Goal: Task Accomplishment & Management: Use online tool/utility

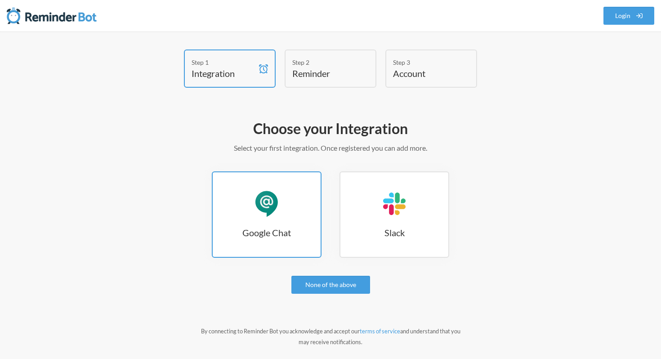
click at [263, 214] on div "Google Chat" at bounding box center [266, 203] width 27 height 27
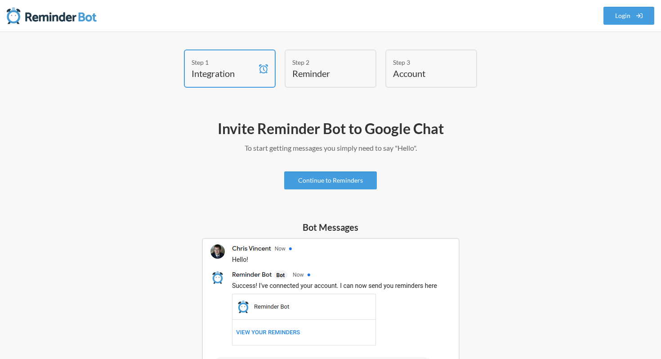
click at [319, 70] on h4 "Reminder" at bounding box center [323, 73] width 63 height 13
click at [307, 174] on link "Continue to Reminders" at bounding box center [330, 180] width 93 height 18
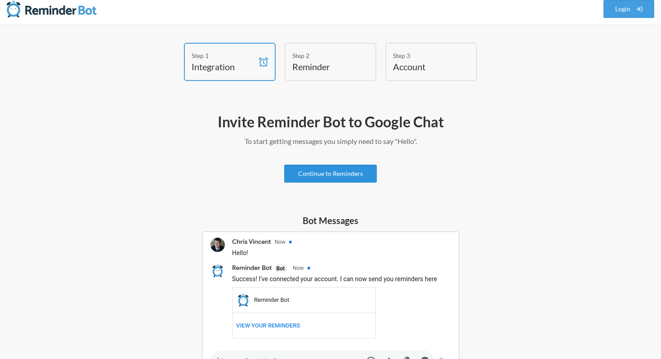
scroll to position [9, 0]
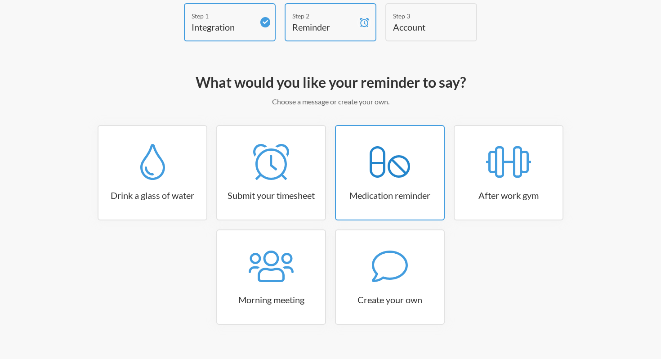
scroll to position [61, 0]
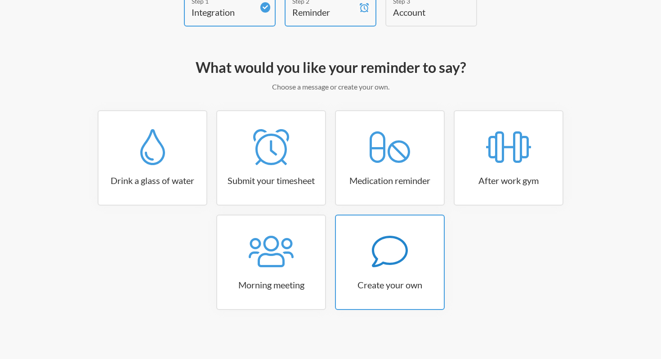
click at [366, 247] on div at bounding box center [390, 251] width 108 height 36
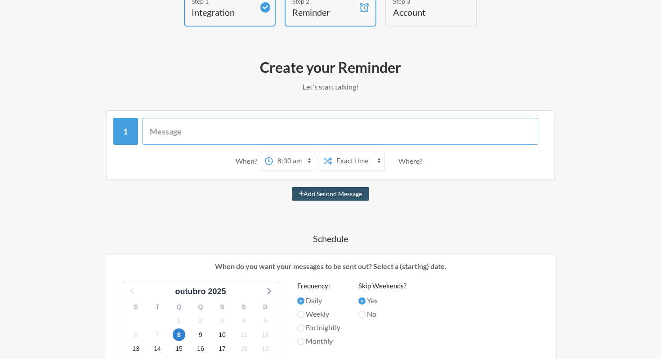
click at [292, 123] on input "text" at bounding box center [341, 131] width 396 height 27
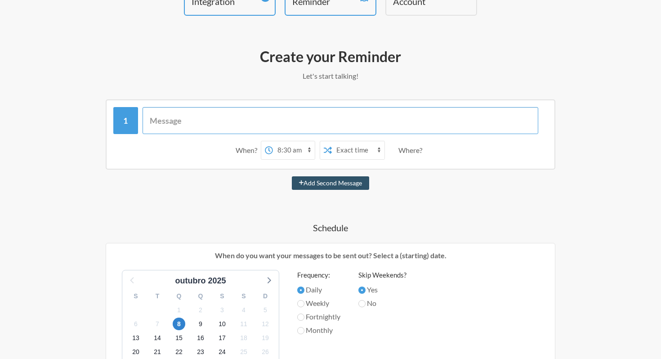
scroll to position [76, 0]
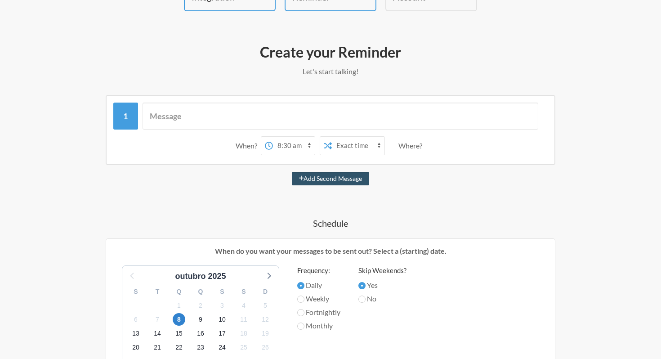
click at [291, 147] on select "12:00 am 12:15 am 12:30 am 12:45 am 1:00 am 1:15 am 1:30 am 1:45 am 2:00 am 2:1…" at bounding box center [294, 146] width 42 height 18
click at [339, 146] on select "Exact time Random time" at bounding box center [358, 146] width 53 height 18
click at [286, 145] on select "12:00 am 12:15 am 12:30 am 12:45 am 1:00 am 1:15 am 1:30 am 1:45 am 2:00 am 2:1…" at bounding box center [294, 146] width 42 height 18
select select "19:30:00"
click at [257, 213] on div "When? 12:00 am 12:15 am 12:30 am 12:45 am 1:00 am 1:15 am 1:30 am 1:45 am 2:00 …" at bounding box center [331, 329] width 522 height 468
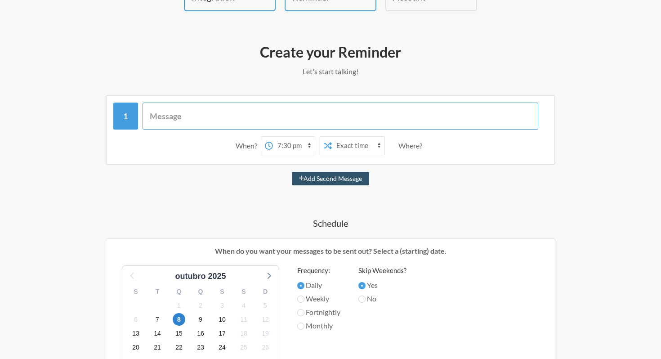
click at [264, 116] on input "text" at bounding box center [341, 116] width 396 height 27
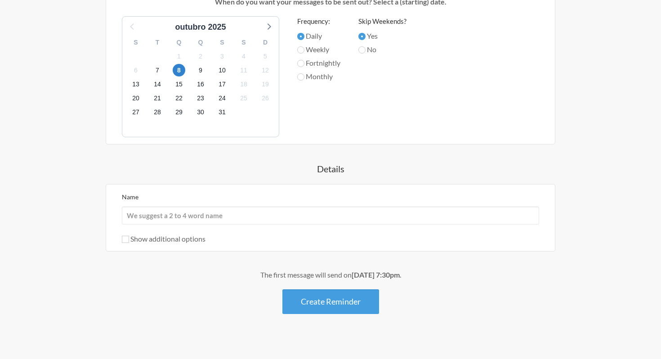
scroll to position [334, 0]
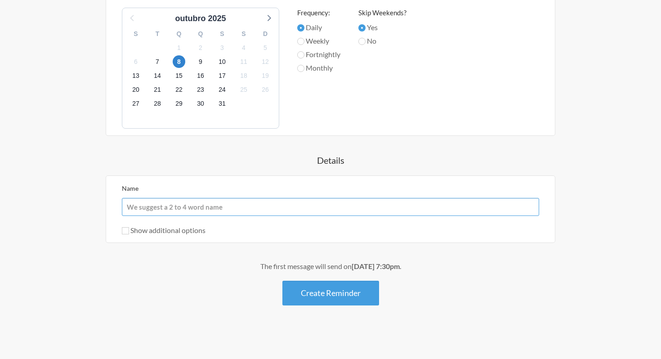
click at [362, 208] on input "Name" at bounding box center [330, 207] width 417 height 18
click at [125, 314] on div "Create your Reminder Let's start talking! Messages are not sending from this de…" at bounding box center [331, 61] width 522 height 561
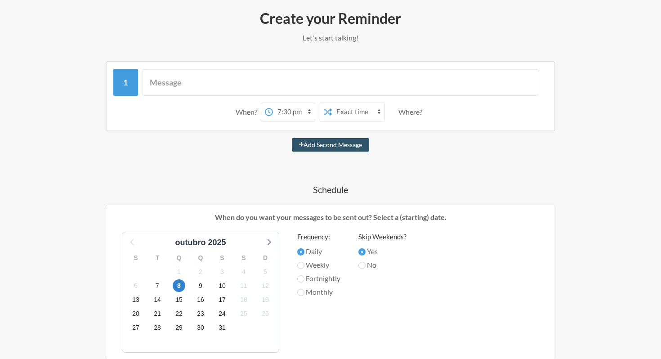
scroll to position [96, 0]
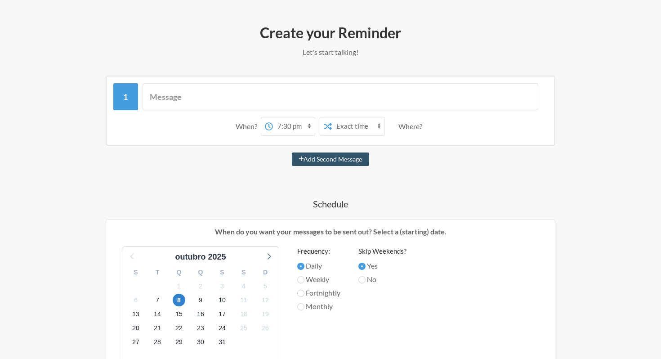
click at [285, 128] on select "12:00 am 12:15 am 12:30 am 12:45 am 1:00 am 1:15 am 1:30 am 1:45 am 2:00 am 2:1…" at bounding box center [294, 126] width 42 height 18
click at [156, 300] on span "7" at bounding box center [157, 300] width 13 height 13
click at [290, 126] on select "12:00 am 12:15 am 12:30 am 12:45 am 1:00 am 1:15 am 1:30 am 1:45 am 2:00 am 2:1…" at bounding box center [294, 126] width 42 height 18
click at [282, 106] on input "text" at bounding box center [341, 96] width 396 height 27
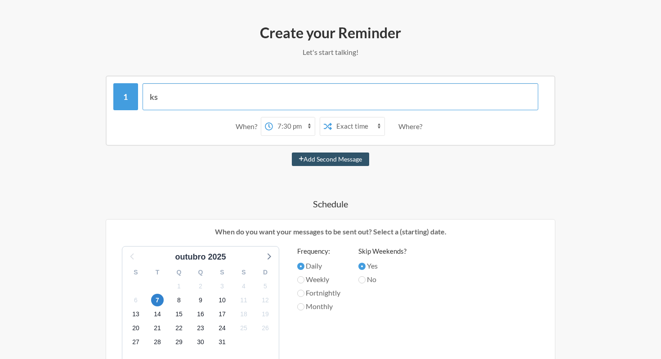
type input "k"
type input "teste"
click at [235, 185] on div "teste When? 12:00 am 12:15 am 12:30 am 12:45 am 1:00 am 1:15 am 1:30 am 1:45 am…" at bounding box center [331, 310] width 522 height 468
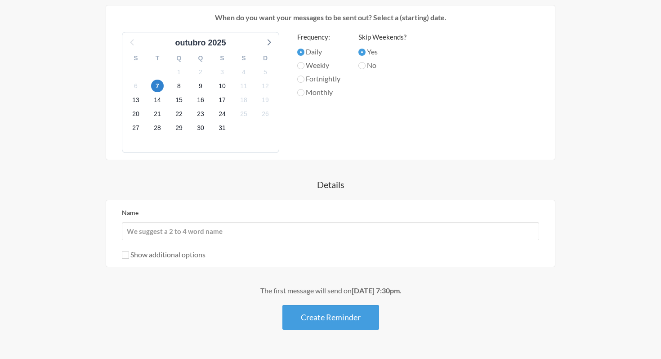
scroll to position [334, 0]
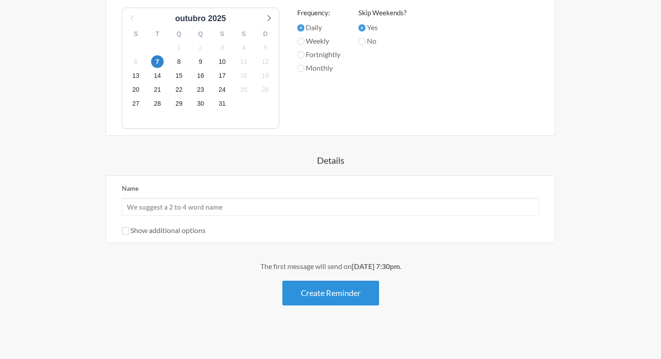
click at [318, 295] on button "Create Reminder" at bounding box center [330, 293] width 97 height 25
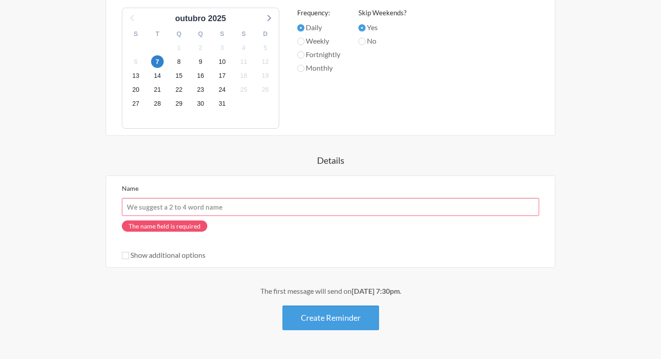
click at [272, 215] on input "Name" at bounding box center [330, 207] width 417 height 18
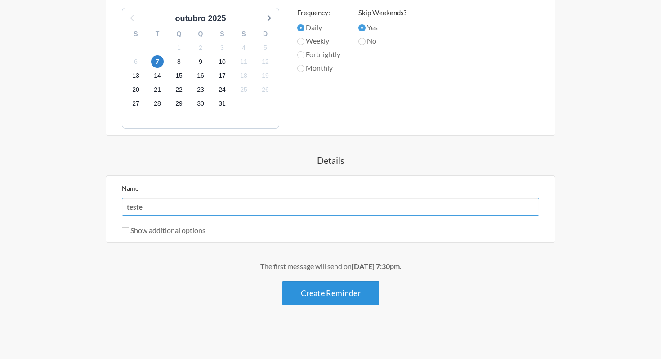
type input "teste"
click at [303, 288] on button "Create Reminder" at bounding box center [330, 293] width 97 height 25
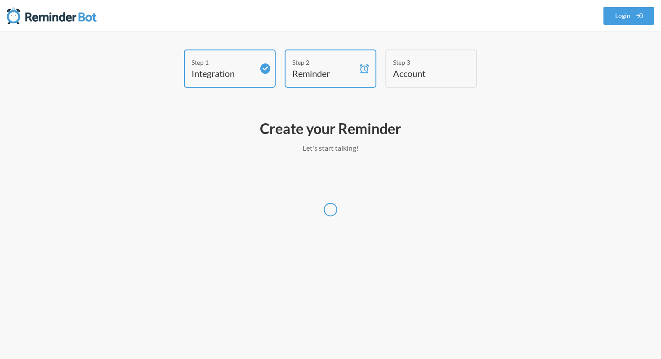
scroll to position [0, 0]
select select "America/Sao_Paulo"
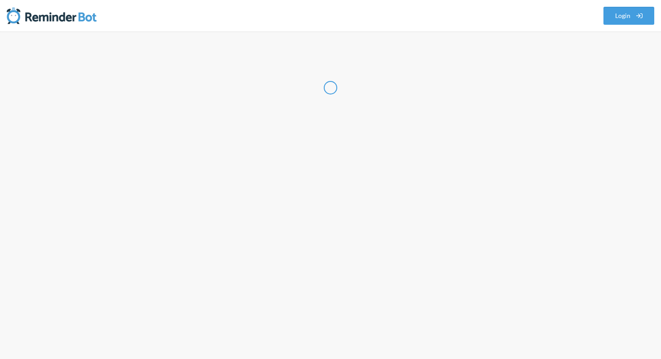
select select "BR"
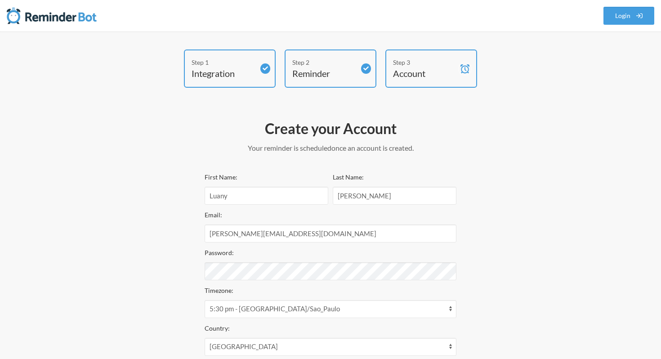
click at [315, 75] on h4 "Reminder" at bounding box center [323, 73] width 63 height 13
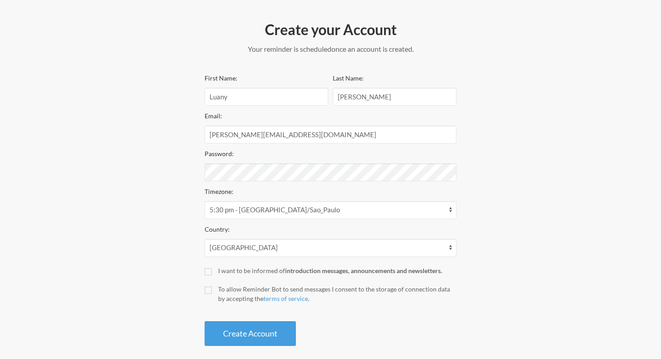
scroll to position [108, 0]
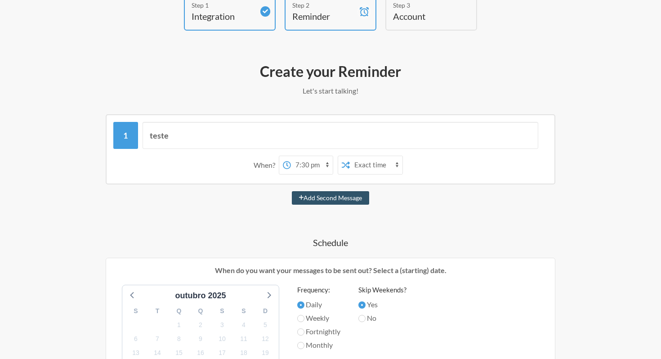
scroll to position [58, 0]
click at [283, 162] on select "12:00 am 12:15 am 12:30 am 12:45 am 1:00 am 1:15 am 1:30 am 1:45 am 2:00 am 2:1…" at bounding box center [294, 165] width 42 height 18
select select "19:45:00"
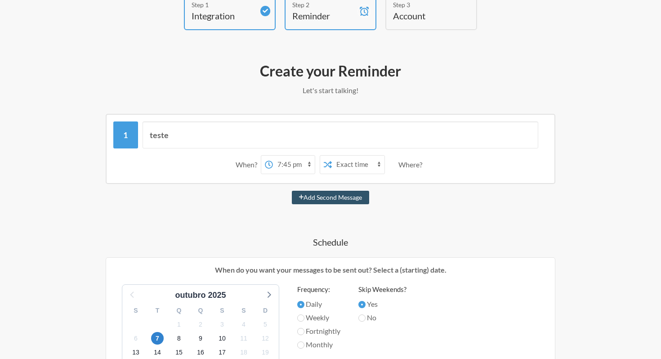
click at [596, 169] on div "Create your Reminder Let's start talking! Messages are not sending from this de…" at bounding box center [331, 337] width 540 height 561
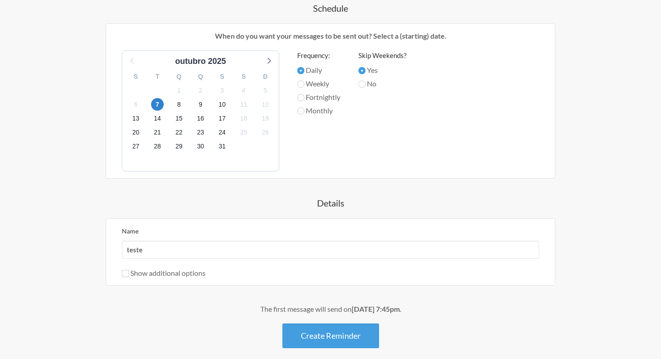
scroll to position [334, 0]
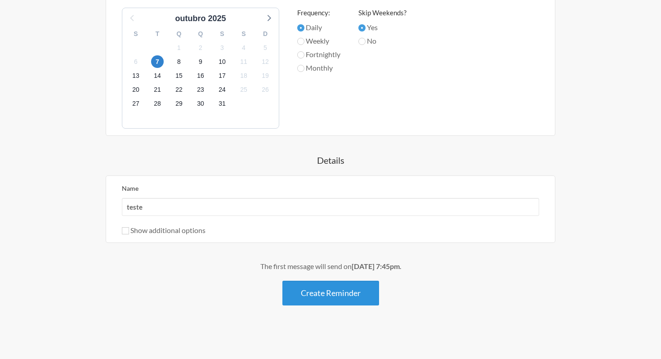
click at [327, 294] on button "Create Reminder" at bounding box center [330, 293] width 97 height 25
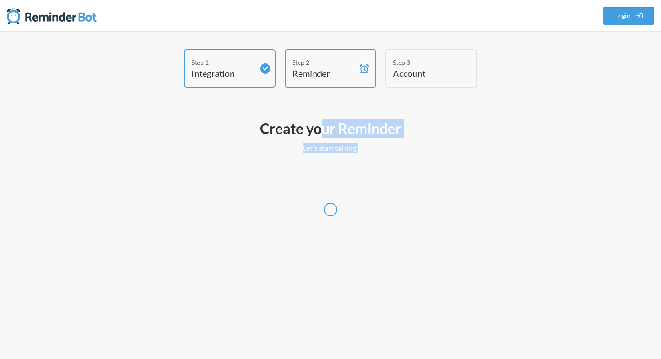
drag, startPoint x: 362, startPoint y: 145, endPoint x: 310, endPoint y: 132, distance: 54.1
click at [310, 132] on div "Create your Reminder Let's start talking! Messages are not sending from this de…" at bounding box center [331, 184] width 522 height 138
click at [310, 132] on h2 "Create your Reminder" at bounding box center [331, 128] width 522 height 19
select select "America/Sao_Paulo"
select select "BR"
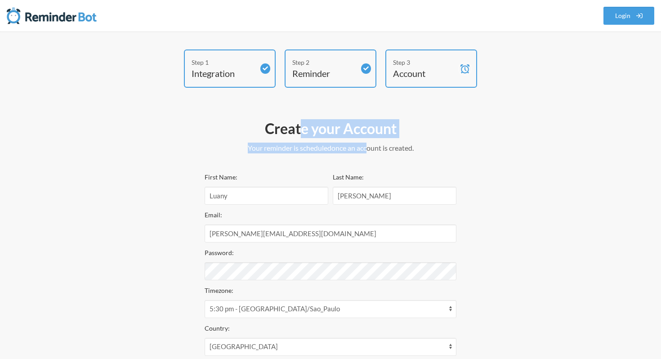
click at [366, 153] on div "Create your Account Your reminder is scheduled and your trial will start once a…" at bounding box center [331, 282] width 252 height 335
click at [299, 143] on p "Your reminder is scheduled and your trial will start once an account is created." at bounding box center [331, 148] width 252 height 11
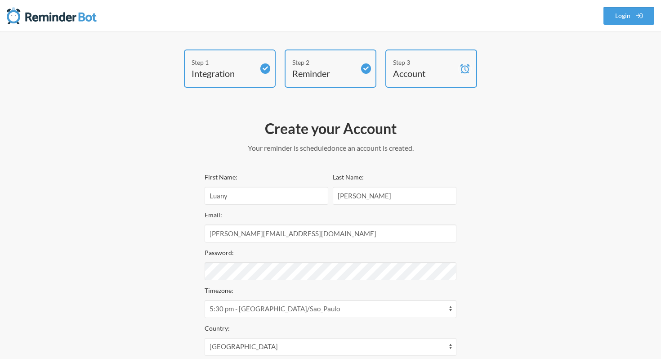
scroll to position [48, 0]
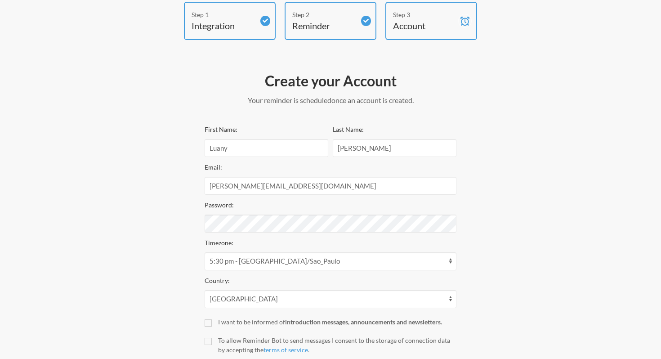
click at [183, 209] on div "Step 1 Integration Step 2 Reminder Step 3 Account Create your Account Your remi…" at bounding box center [331, 202] width 540 height 400
click at [167, 227] on div "Step 1 Integration Step 2 Reminder Step 3 Account Create your Account Your remi…" at bounding box center [331, 202] width 540 height 400
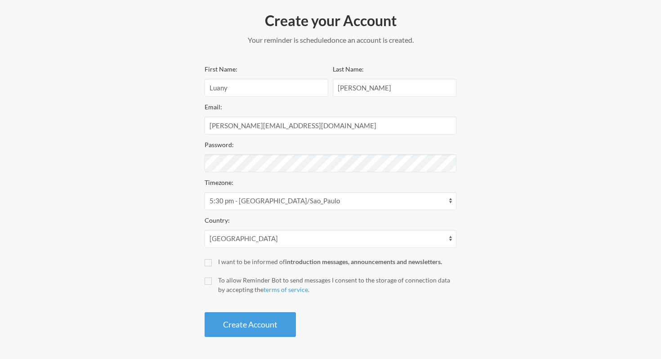
click at [233, 149] on div "Password:" at bounding box center [331, 155] width 252 height 33
click at [210, 279] on input "To allow Reminder Bot to send messages I consent to the storage of connection d…" at bounding box center [208, 280] width 7 height 7
checkbox input "true"
click at [219, 322] on button "Create Account" at bounding box center [250, 324] width 91 height 25
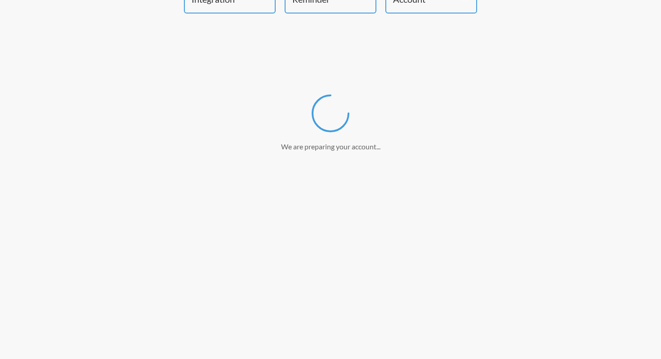
scroll to position [0, 0]
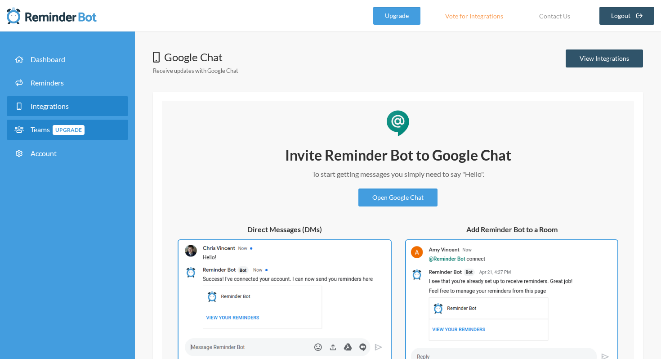
click at [32, 128] on span "Teams Upgrade" at bounding box center [58, 129] width 54 height 9
click at [39, 109] on span "Integrations" at bounding box center [50, 106] width 38 height 9
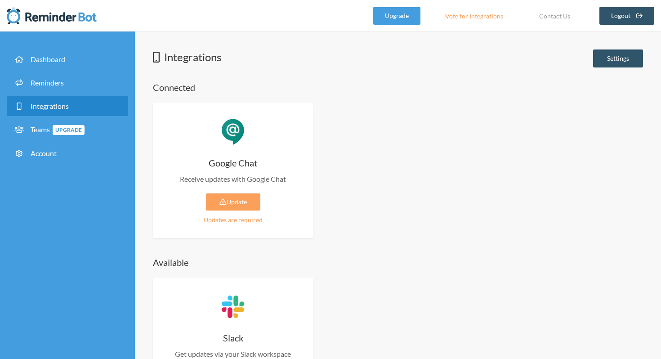
click at [66, 109] on span "Integrations" at bounding box center [50, 106] width 38 height 9
click at [58, 78] on link "Reminders" at bounding box center [67, 83] width 121 height 20
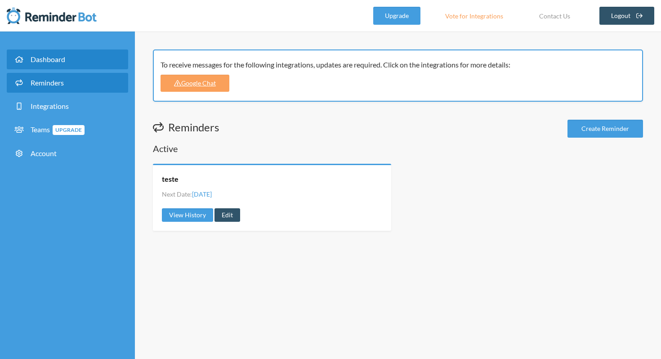
click at [72, 62] on link "Dashboard" at bounding box center [67, 59] width 121 height 20
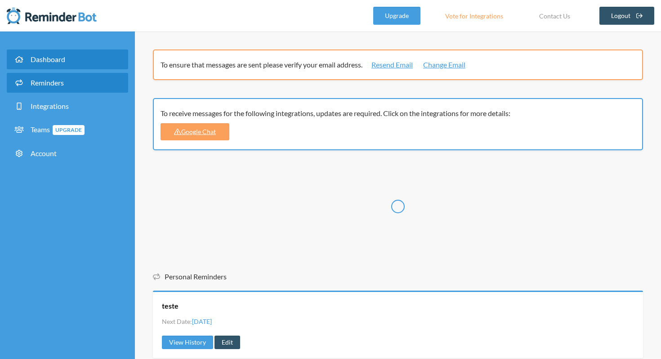
click at [69, 74] on link "Reminders" at bounding box center [67, 83] width 121 height 20
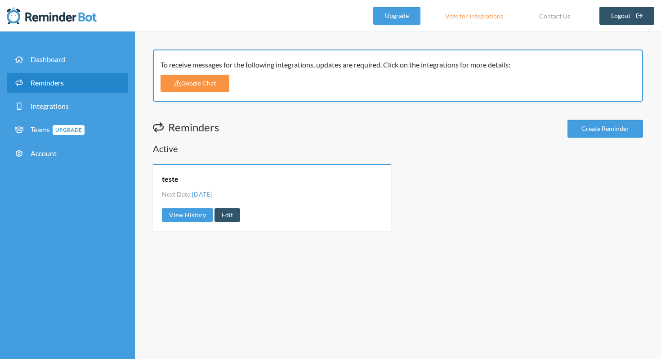
click at [196, 86] on link "Google Chat" at bounding box center [195, 83] width 69 height 17
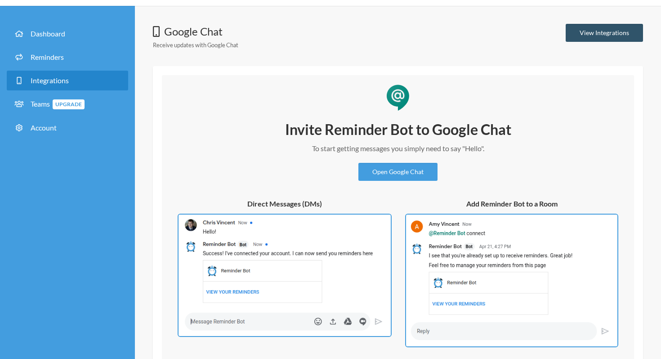
scroll to position [81, 0]
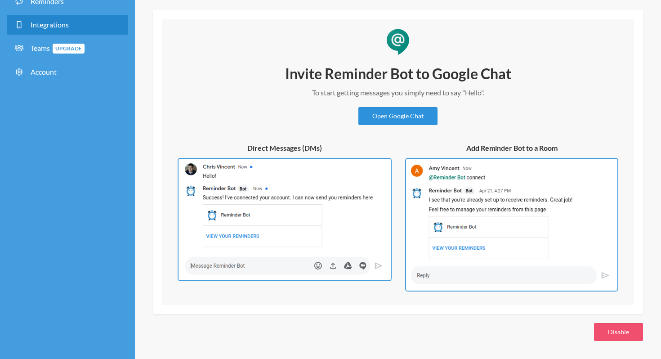
click at [396, 122] on link "Open Google Chat" at bounding box center [397, 116] width 79 height 18
click at [415, 110] on link "Open Google Chat" at bounding box center [397, 116] width 79 height 18
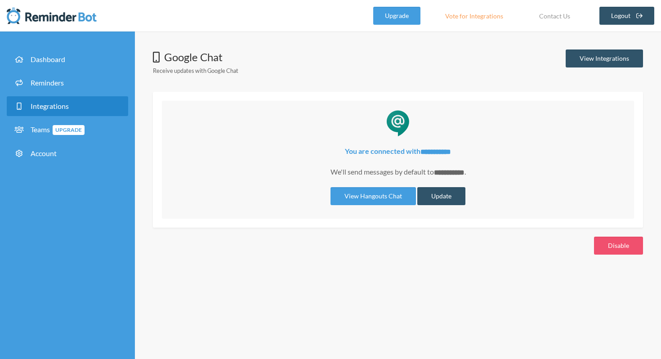
scroll to position [0, 0]
click at [34, 132] on span "Teams Upgrade" at bounding box center [58, 129] width 54 height 9
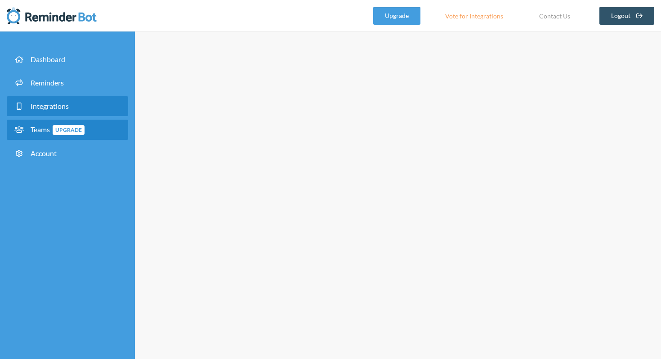
click at [49, 104] on span "Integrations" at bounding box center [50, 106] width 38 height 9
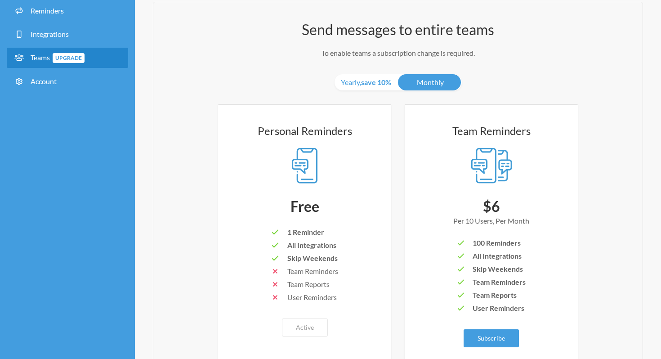
scroll to position [68, 0]
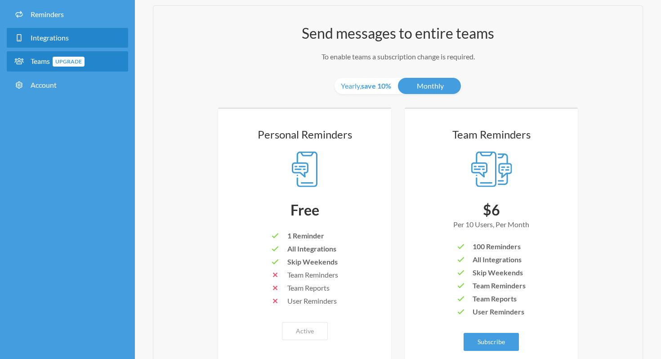
click at [72, 40] on link "Integrations" at bounding box center [67, 38] width 121 height 20
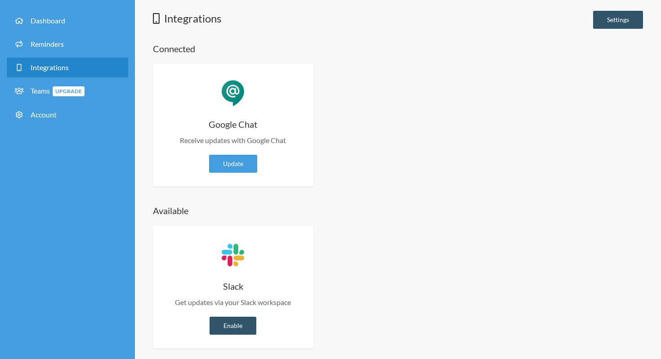
scroll to position [45, 0]
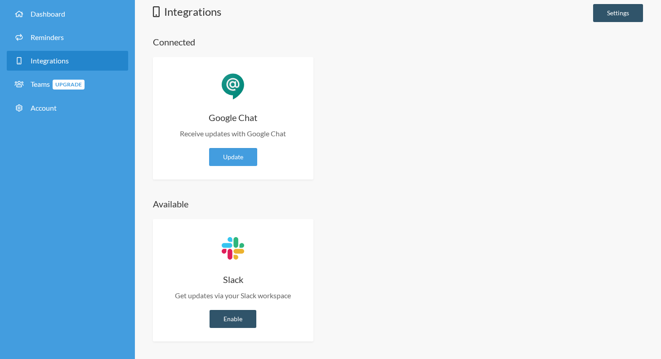
click at [278, 85] on div "Google Chat Receive updates with Google Chat Update Updates are required Enable…" at bounding box center [233, 118] width 161 height 122
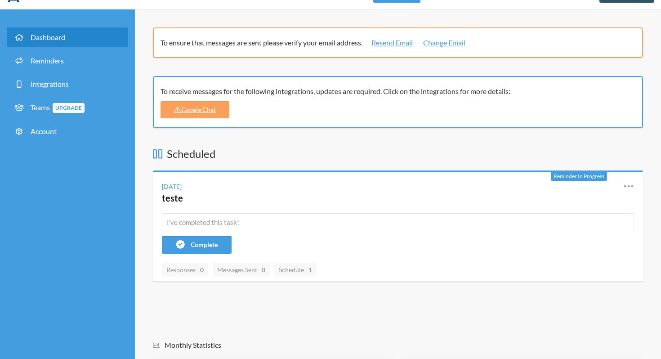
scroll to position [32, 0]
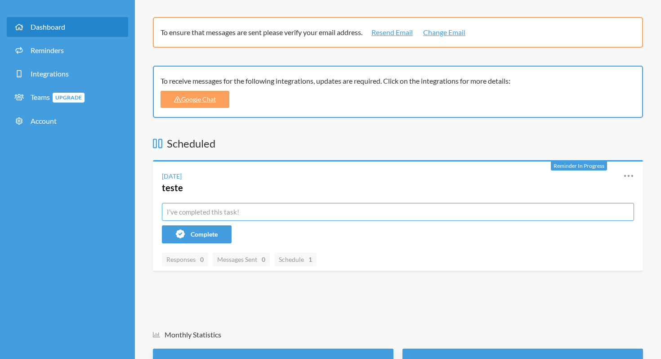
click at [203, 212] on input "text" at bounding box center [398, 212] width 472 height 18
click at [156, 231] on div "Reminder In Progress Tuesday, October 7 teste Reschedule View History Edit Comp…" at bounding box center [398, 215] width 490 height 111
click at [148, 238] on div "To ensure that messages are sent please verify your email address. Resend Email…" at bounding box center [398, 263] width 526 height 492
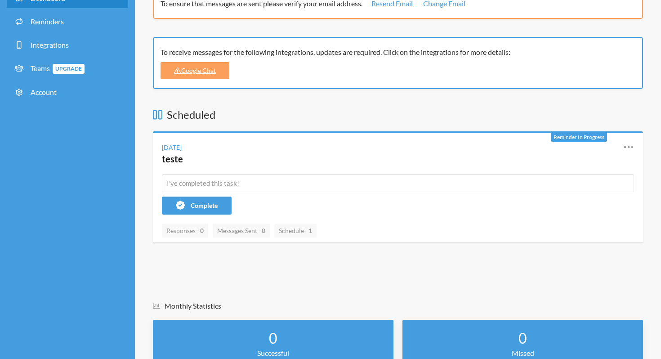
scroll to position [43, 0]
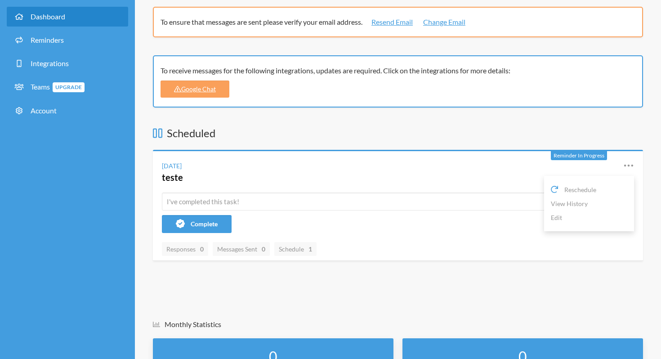
click at [629, 170] on icon at bounding box center [628, 165] width 11 height 11
click at [586, 188] on span "Reschedule" at bounding box center [580, 189] width 32 height 9
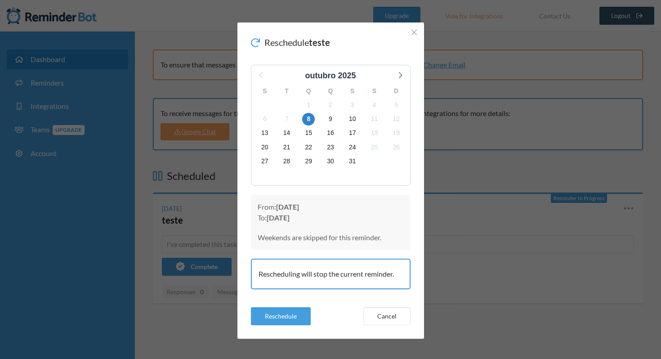
click at [533, 282] on div "Reschedule teste outubro 2025 S T Q Q S S D 29 30 1 2 3 4 5 6 7 8 9 10 11 12 13…" at bounding box center [330, 179] width 661 height 359
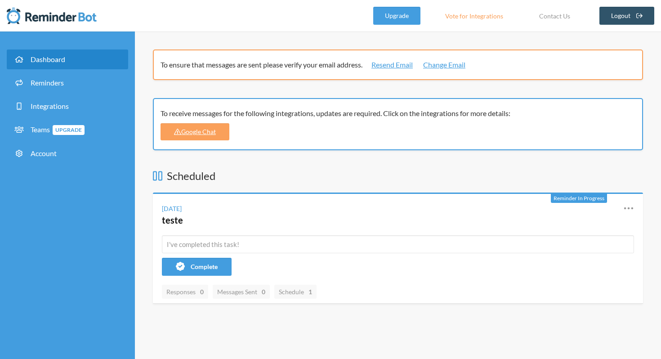
click at [626, 211] on icon at bounding box center [628, 208] width 11 height 11
click at [437, 305] on div "Scheduled Reminder In Progress Tuesday, October 7 teste Reschedule View History…" at bounding box center [398, 251] width 490 height 167
drag, startPoint x: 251, startPoint y: 115, endPoint x: 332, endPoint y: 115, distance: 80.9
click at [332, 115] on div "To receive messages for the following integrations, updates are required. Click…" at bounding box center [395, 113] width 469 height 11
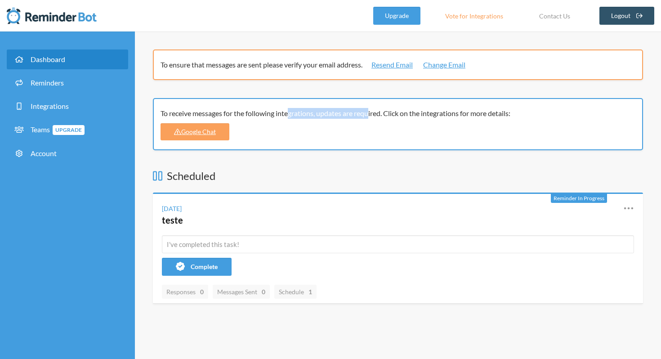
click at [331, 114] on div "To receive messages for the following integrations, updates are required. Click…" at bounding box center [395, 113] width 469 height 11
drag, startPoint x: 308, startPoint y: 114, endPoint x: 351, endPoint y: 117, distance: 42.4
click at [351, 117] on div "To receive messages for the following integrations, updates are required. Click…" at bounding box center [395, 113] width 469 height 11
click at [206, 133] on link "Google Chat" at bounding box center [195, 131] width 69 height 17
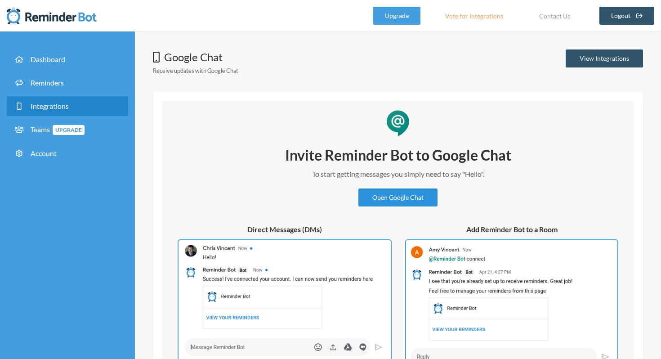
click at [399, 202] on link "Open Google Chat" at bounding box center [397, 197] width 79 height 18
click at [598, 58] on link "View Integrations" at bounding box center [604, 58] width 77 height 18
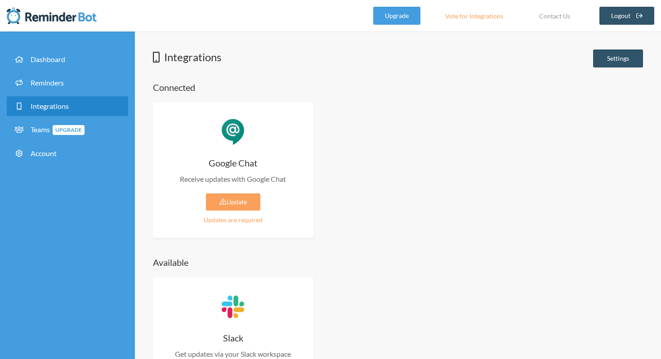
scroll to position [58, 0]
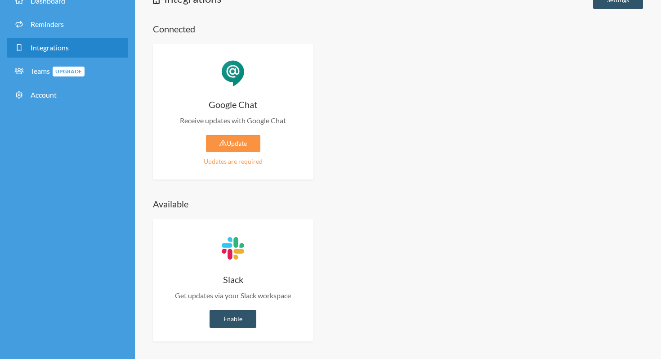
click at [243, 144] on link "Update" at bounding box center [233, 143] width 54 height 17
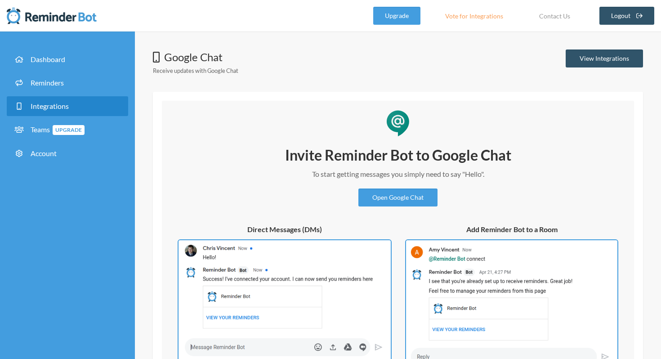
scroll to position [81, 0]
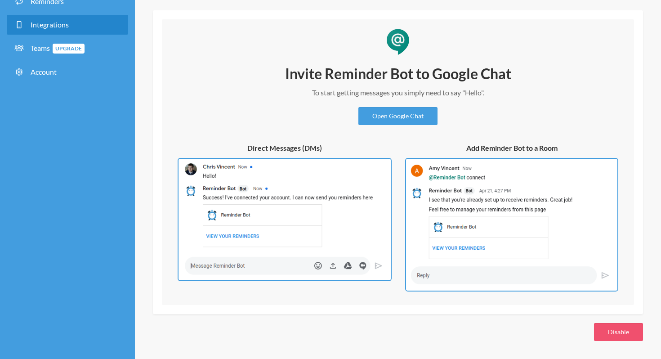
click at [520, 184] on img at bounding box center [511, 225] width 213 height 134
click at [358, 168] on img at bounding box center [285, 220] width 214 height 124
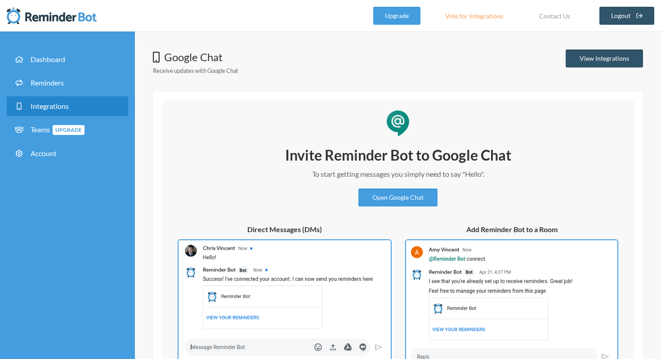
click at [390, 187] on div "Invite Reminder Bot to Google Chat To start getting messages you simply need to…" at bounding box center [398, 176] width 270 height 61
click at [389, 193] on link "Open Google Chat" at bounding box center [397, 197] width 79 height 18
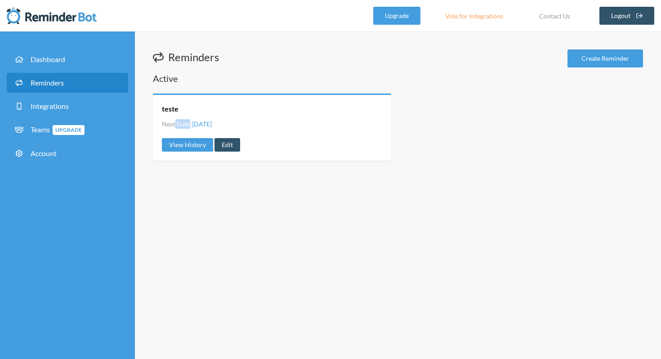
drag, startPoint x: 175, startPoint y: 124, endPoint x: 195, endPoint y: 124, distance: 20.2
click at [195, 124] on li "Next Date: Tuesday, October 7" at bounding box center [187, 123] width 50 height 9
click at [273, 110] on div "teste" at bounding box center [272, 109] width 220 height 10
click at [170, 146] on link "View History" at bounding box center [187, 144] width 51 height 13
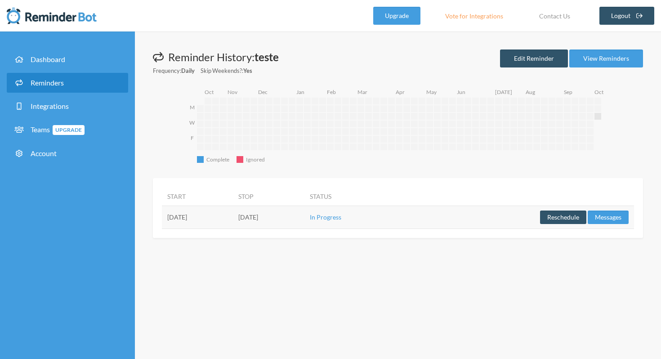
click at [48, 89] on link "Reminders" at bounding box center [67, 83] width 121 height 20
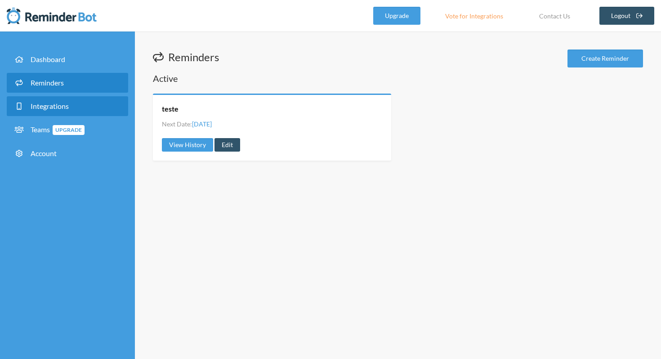
click at [54, 107] on span "Integrations" at bounding box center [50, 106] width 38 height 9
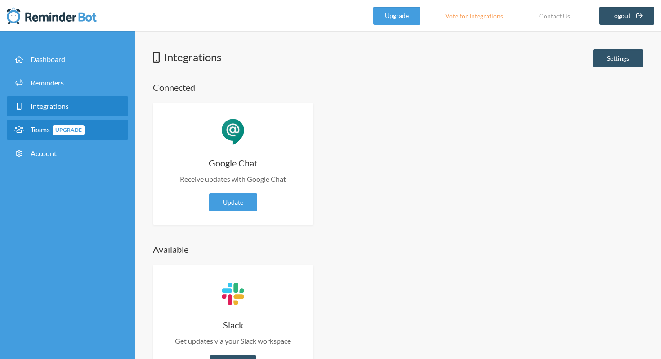
click at [33, 131] on span "Teams Upgrade" at bounding box center [58, 129] width 54 height 9
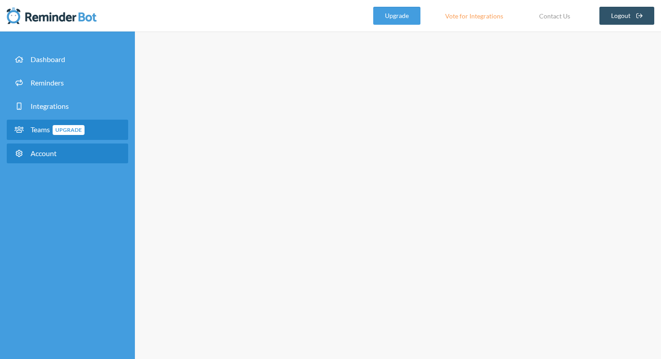
click at [37, 157] on span "Account" at bounding box center [44, 153] width 26 height 9
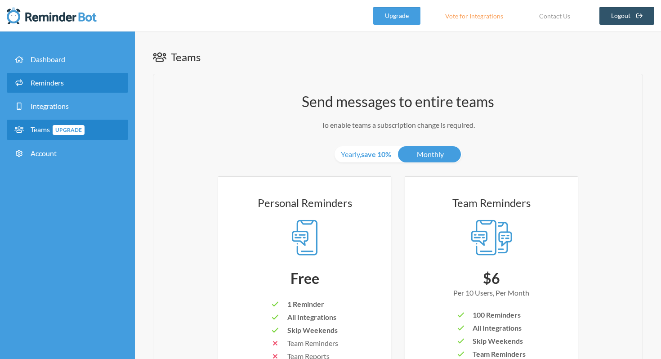
click at [59, 79] on span "Reminders" at bounding box center [47, 82] width 33 height 9
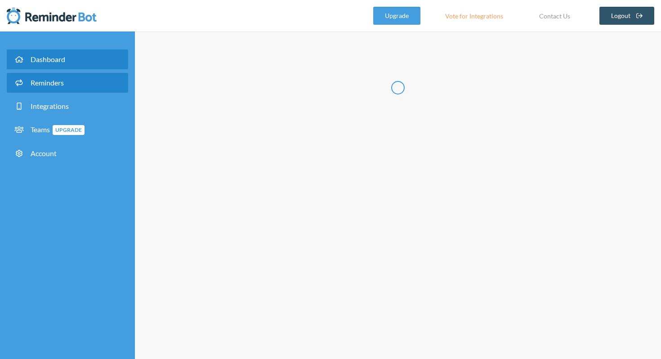
click at [59, 59] on span "Dashboard" at bounding box center [48, 59] width 35 height 9
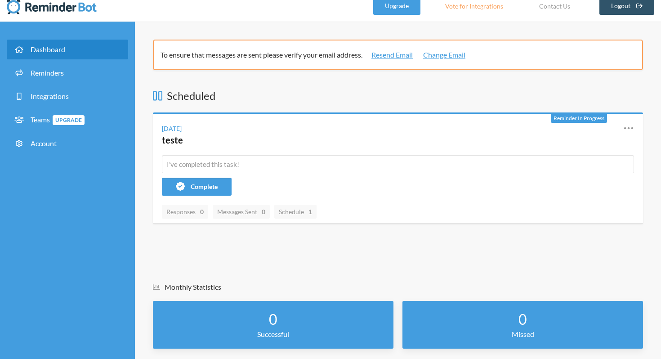
scroll to position [7, 0]
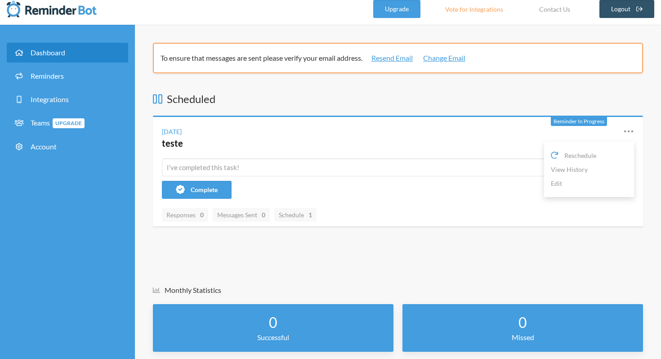
click at [628, 131] on icon at bounding box center [628, 131] width 9 height 2
click at [250, 246] on div "Scheduled Reminder In Progress Tuesday, October 7 teste Reschedule View History…" at bounding box center [398, 174] width 490 height 167
click at [290, 211] on span "Schedule 1" at bounding box center [295, 215] width 33 height 8
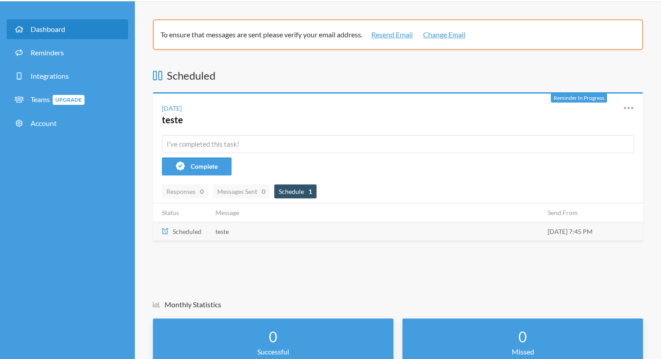
scroll to position [30, 0]
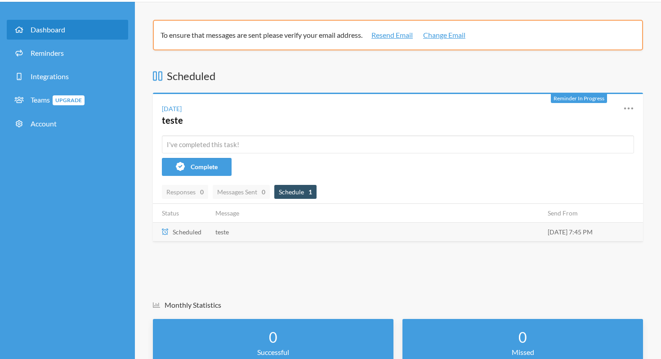
click at [296, 228] on td "teste" at bounding box center [376, 231] width 332 height 19
click at [563, 157] on link "Edit" at bounding box center [589, 160] width 76 height 14
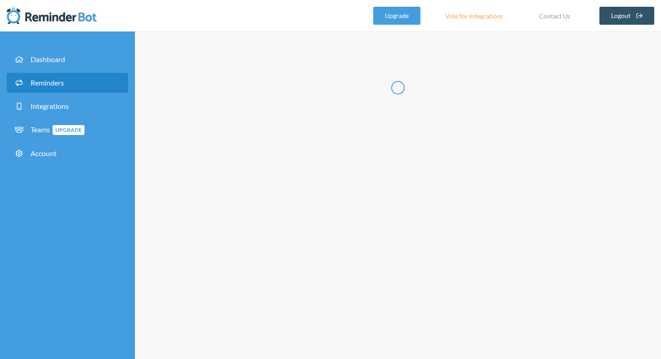
type input "teste"
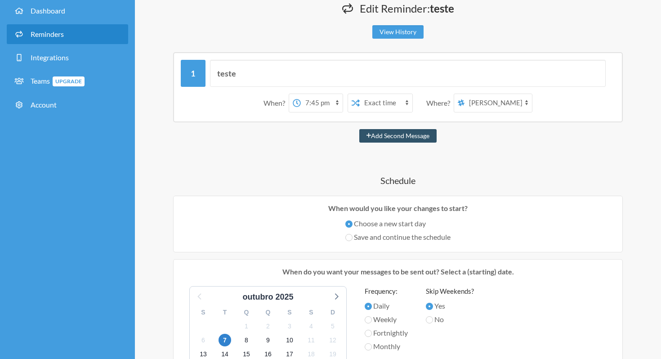
scroll to position [48, 0]
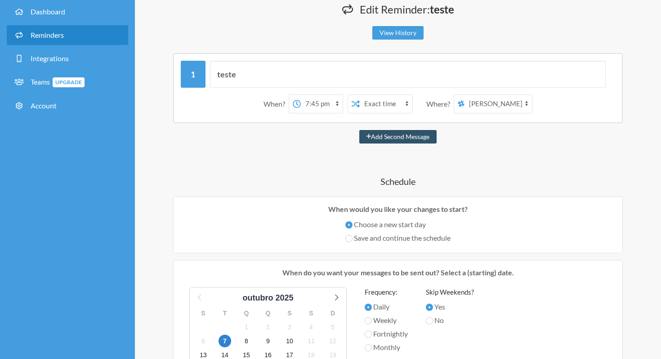
click at [321, 103] on select "12:00 am 12:15 am 12:30 am 12:45 am 1:00 am 1:15 am 1:30 am 1:45 am 2:00 am 2:1…" at bounding box center [322, 104] width 42 height 18
click at [319, 104] on select "12:00 am 12:15 am 12:30 am 12:45 am 1:00 am 1:15 am 1:30 am 1:45 am 2:00 am 2:1…" at bounding box center [322, 104] width 42 height 18
click at [224, 342] on span "7" at bounding box center [225, 341] width 13 height 13
click at [300, 147] on div "teste When? 12:00 am 12:15 am 12:30 am 12:45 am 1:00 am 1:15 am 1:30 am 1:45 am…" at bounding box center [398, 345] width 490 height 585
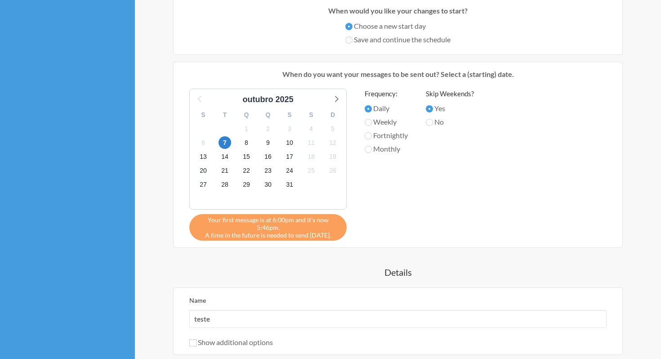
scroll to position [261, 0]
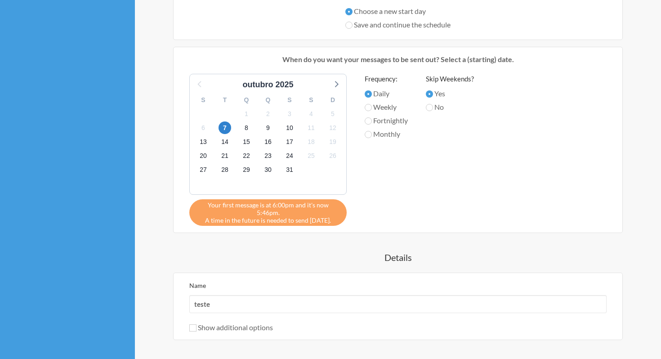
drag, startPoint x: 284, startPoint y: 205, endPoint x: 287, endPoint y: 218, distance: 13.4
click at [287, 218] on div "Your first message is at 6:00pm and it's now 5:46pm. A time in the future is ne…" at bounding box center [267, 212] width 157 height 27
drag, startPoint x: 303, startPoint y: 212, endPoint x: 260, endPoint y: 207, distance: 42.6
click at [260, 207] on div "Your first message is at 6:00pm and it's now 5:46pm. A time in the future is ne…" at bounding box center [267, 212] width 157 height 27
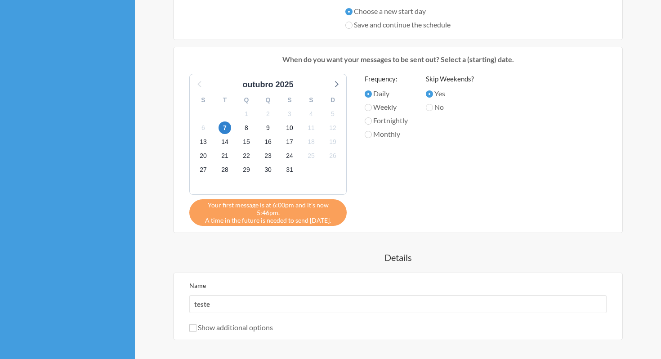
click at [260, 207] on span "Your first message is at 6:00pm and it's now 5:46pm." at bounding box center [268, 208] width 144 height 15
drag, startPoint x: 246, startPoint y: 206, endPoint x: 277, endPoint y: 218, distance: 33.1
click at [277, 218] on div "When do you want your messages to be sent out? Select a (starting) date. outubr…" at bounding box center [398, 140] width 450 height 186
drag, startPoint x: 298, startPoint y: 214, endPoint x: 231, endPoint y: 214, distance: 67.0
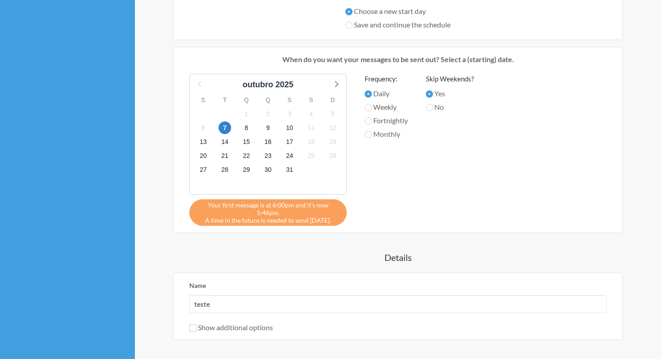
click at [231, 214] on div "Your first message is at 6:00pm and it's now 5:46pm. A time in the future is ne…" at bounding box center [267, 212] width 157 height 27
drag, startPoint x: 215, startPoint y: 213, endPoint x: 276, endPoint y: 213, distance: 60.7
click at [276, 213] on div "Your first message is at 6:00pm and it's now 5:46pm. A time in the future is ne…" at bounding box center [267, 212] width 157 height 27
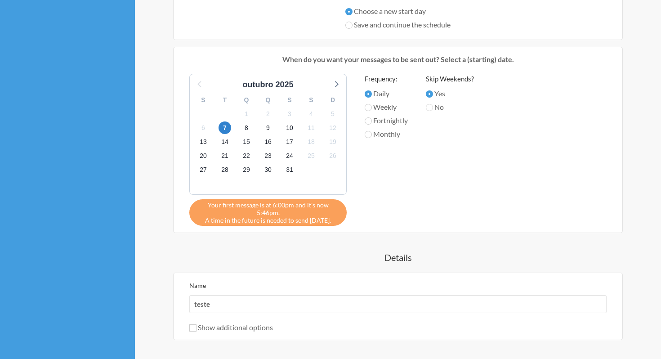
drag, startPoint x: 289, startPoint y: 213, endPoint x: 217, endPoint y: 214, distance: 71.5
click at [217, 214] on div "Your first message is at 6:00pm and it's now 5:46pm. A time in the future is ne…" at bounding box center [267, 212] width 157 height 27
drag, startPoint x: 211, startPoint y: 202, endPoint x: 266, endPoint y: 213, distance: 56.0
click at [266, 213] on div "Your first message is at 6:00pm and it's now 5:46pm. A time in the future is ne…" at bounding box center [267, 212] width 157 height 27
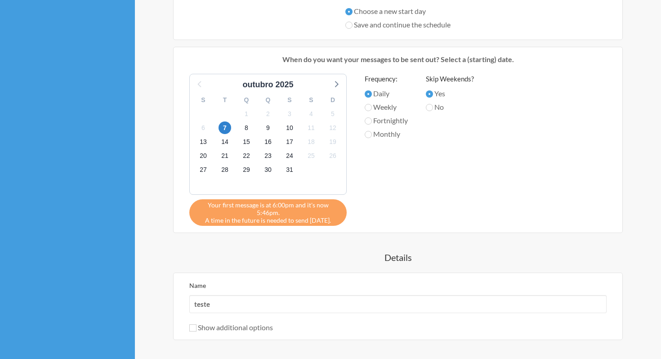
click at [266, 213] on div "Your first message is at 6:00pm and it's now 5:46pm. A time in the future is ne…" at bounding box center [267, 212] width 157 height 27
drag, startPoint x: 287, startPoint y: 216, endPoint x: 232, endPoint y: 209, distance: 54.9
click at [232, 209] on div "Your first message is at 6:00pm and it's now 5:46pm. A time in the future is ne…" at bounding box center [267, 212] width 157 height 27
click at [247, 121] on span "8" at bounding box center [246, 127] width 13 height 13
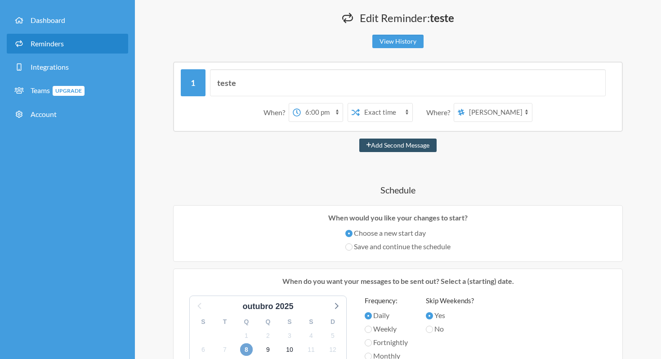
scroll to position [0, 0]
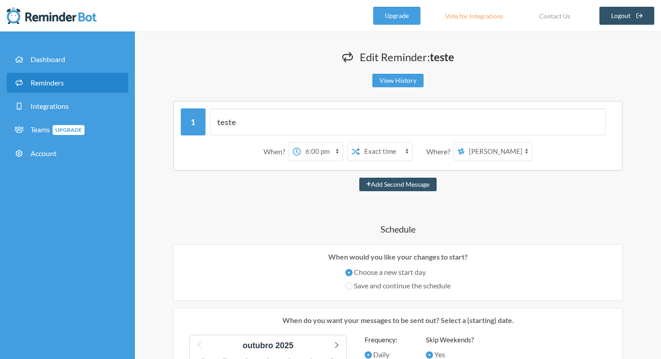
click at [326, 152] on select "12:00 am 12:15 am 12:30 am 12:45 am 1:00 am 1:15 am 1:30 am 1:45 am 2:00 am 2:1…" at bounding box center [322, 152] width 42 height 18
select select "17:30:00"
click at [295, 120] on input "teste" at bounding box center [408, 121] width 396 height 27
click at [225, 120] on input "teste" at bounding box center [408, 121] width 396 height 27
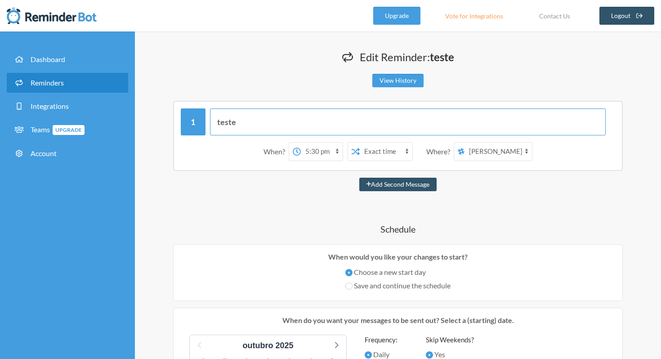
click at [225, 120] on input "teste" at bounding box center [408, 121] width 396 height 27
type input "@"
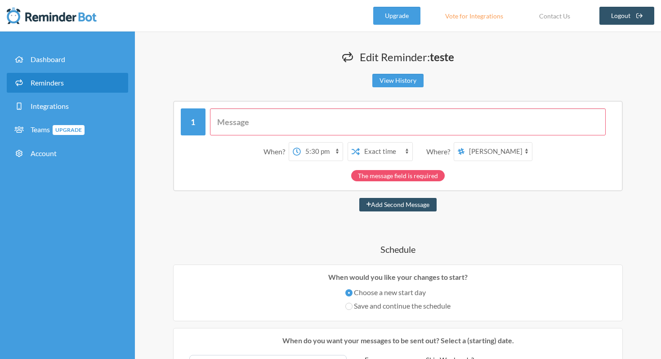
click at [247, 110] on input "text" at bounding box center [408, 121] width 396 height 27
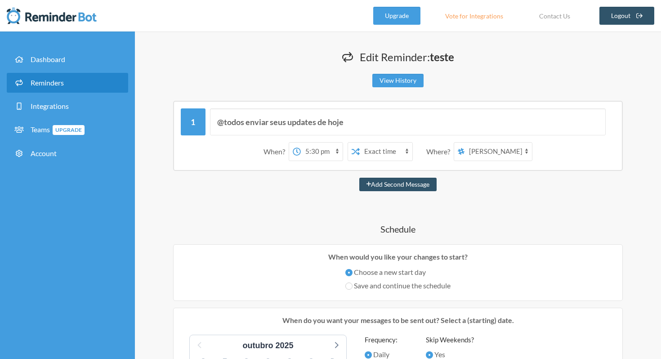
click at [386, 117] on input "@todos enviar seus updates de hoje" at bounding box center [408, 121] width 396 height 27
click at [247, 124] on input "@todos enviar seus updates de hoje" at bounding box center [408, 121] width 396 height 27
click at [279, 123] on input "@todos favor enviar seus updates de hoje" at bounding box center [408, 121] width 396 height 27
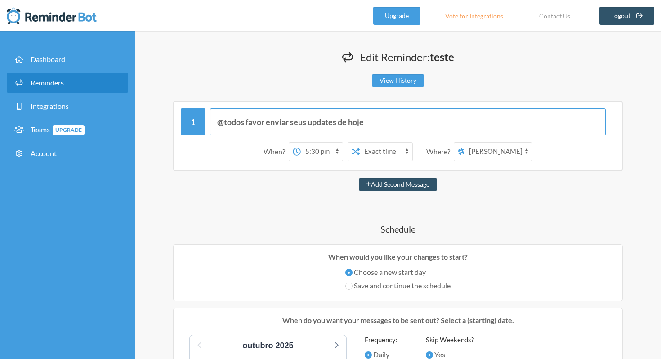
click at [290, 118] on input "@todos favor enviar seus updates de hoje" at bounding box center [408, 121] width 396 height 27
click at [304, 119] on input "@todos favor enviar seus updates de hoje" at bounding box center [408, 121] width 396 height 27
click at [243, 121] on input "@todos favor enviar seus updates de hoje" at bounding box center [408, 121] width 396 height 27
click at [258, 121] on input "@todos favor enviar seus updates de hoje" at bounding box center [408, 121] width 396 height 27
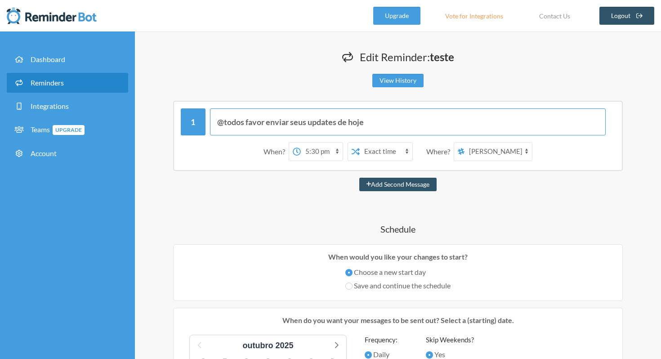
click at [279, 121] on input "@todos favor enviar seus updates de hoje" at bounding box center [408, 121] width 396 height 27
drag, startPoint x: 289, startPoint y: 121, endPoint x: 368, endPoint y: 121, distance: 78.7
click at [367, 121] on input "@todos favor enviar seus updates de hoje" at bounding box center [408, 121] width 396 height 27
click at [368, 121] on input "@todos favor enviar seus updates de hoje" at bounding box center [408, 121] width 396 height 27
click at [270, 227] on h4 "Schedule" at bounding box center [398, 229] width 490 height 13
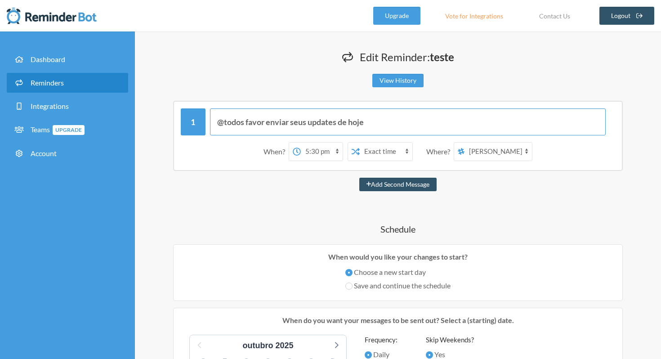
click at [254, 126] on input "@todos favor enviar seus updates de hoje" at bounding box center [408, 121] width 396 height 27
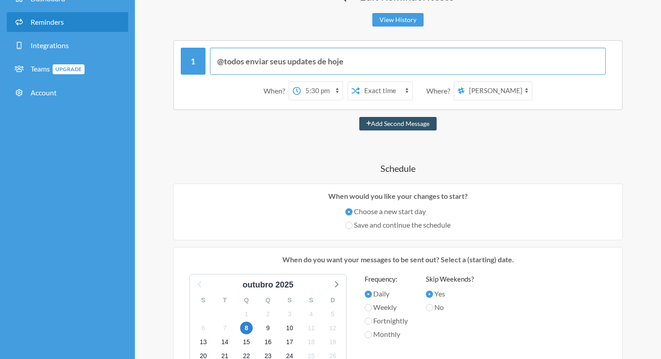
scroll to position [60, 0]
type input "@todos enviar seus updates de hoje"
click at [322, 90] on select "12:00 am 12:15 am 12:30 am 12:45 am 1:00 am 1:15 am 1:30 am 1:45 am 2:00 am 2:1…" at bounding box center [322, 91] width 42 height 18
click at [224, 328] on span "7" at bounding box center [225, 328] width 13 height 13
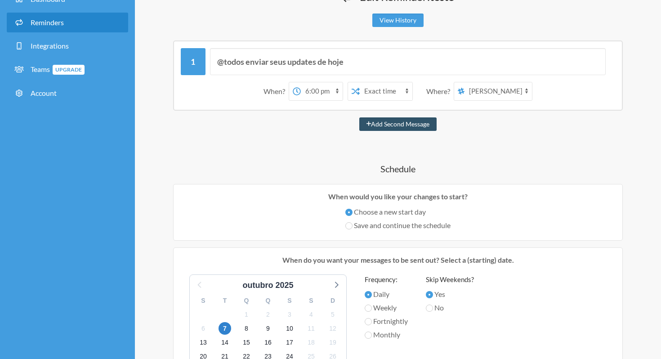
click at [316, 88] on select "12:00 am 12:15 am 12:30 am 12:45 am 1:00 am 1:15 am 1:30 am 1:45 am 2:00 am 2:1…" at bounding box center [322, 91] width 42 height 18
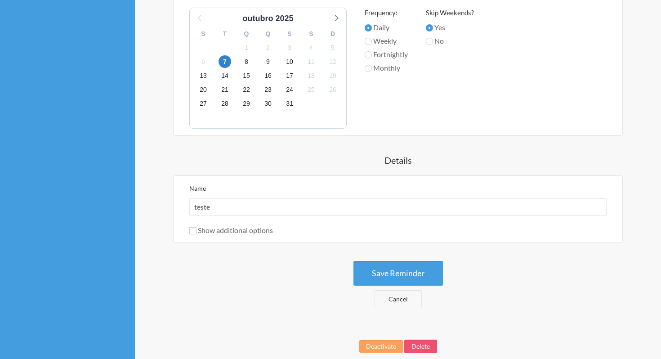
click at [270, 154] on h4 "Details" at bounding box center [398, 160] width 490 height 13
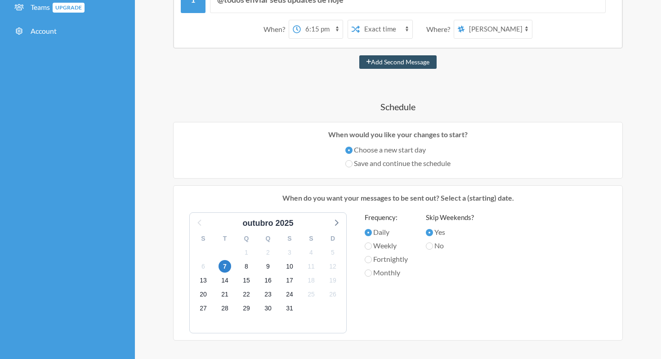
scroll to position [121, 0]
click at [307, 35] on select "12:00 am 12:15 am 12:30 am 12:45 am 1:00 am 1:15 am 1:30 am 1:45 am 2:00 am 2:1…" at bounding box center [322, 30] width 42 height 18
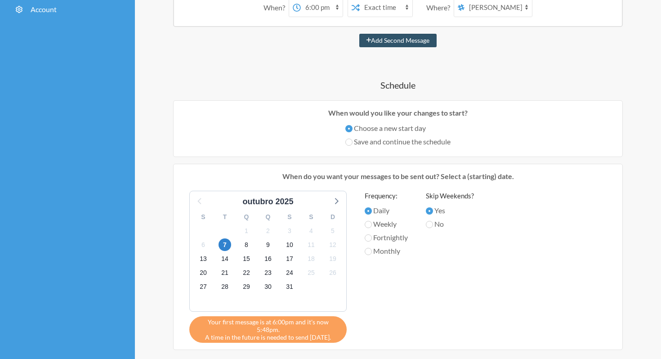
scroll to position [120, 0]
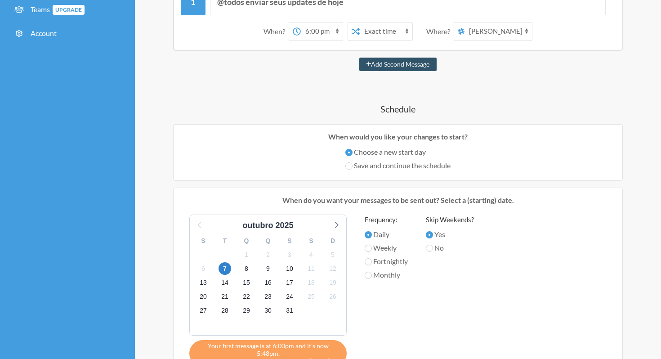
click at [318, 30] on select "12:00 am 12:15 am 12:30 am 12:45 am 1:00 am 1:15 am 1:30 am 1:45 am 2:00 am 2:1…" at bounding box center [322, 31] width 42 height 18
select select "18:15:00"
click at [294, 75] on div "@todos enviar seus updates de hoje When? 12:00 am 12:15 am 12:30 am 12:45 am 1:…" at bounding box center [398, 263] width 490 height 565
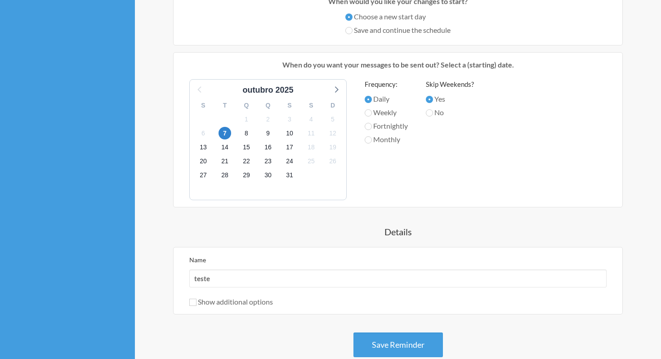
scroll to position [279, 0]
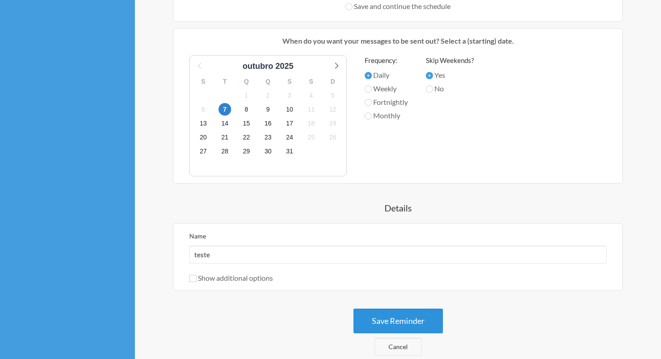
click at [382, 320] on button "Save Reminder" at bounding box center [397, 320] width 89 height 25
